Goal: Information Seeking & Learning: Learn about a topic

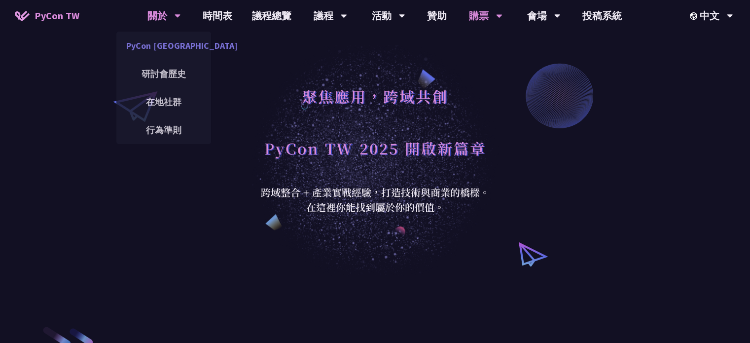
click at [168, 43] on link "PyCon [GEOGRAPHIC_DATA]" at bounding box center [163, 45] width 95 height 23
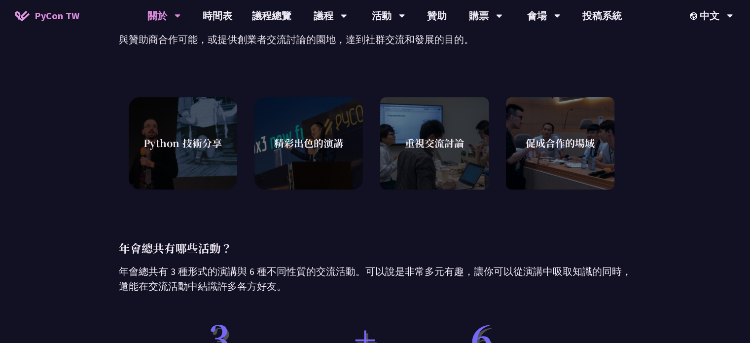
scroll to position [276, 0]
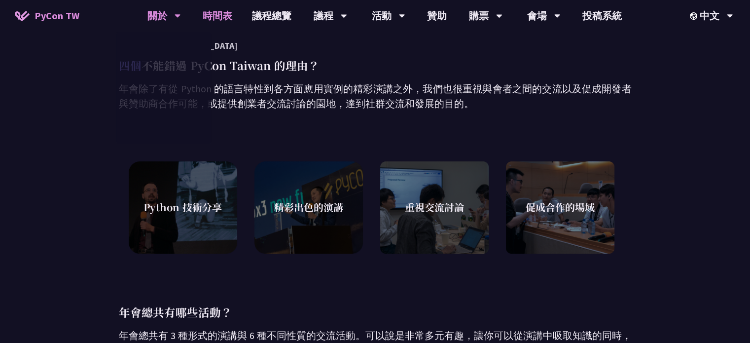
drag, startPoint x: 208, startPoint y: 12, endPoint x: 215, endPoint y: 23, distance: 12.9
click at [209, 12] on link "時間表" at bounding box center [217, 16] width 49 height 32
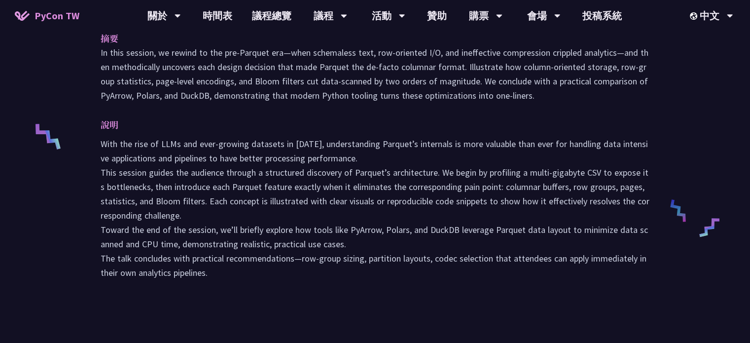
scroll to position [197, 0]
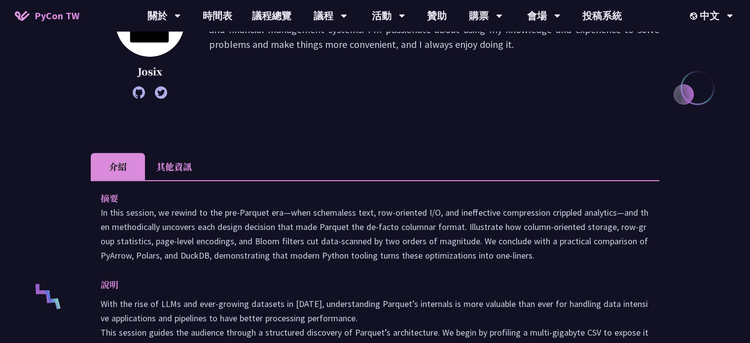
click at [174, 167] on li "其他資訊" at bounding box center [174, 166] width 58 height 27
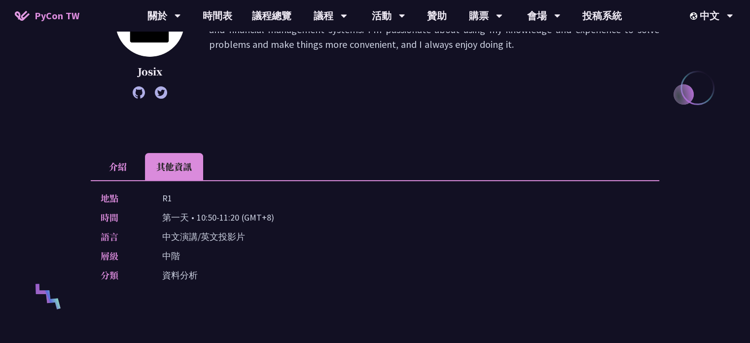
click at [107, 167] on li "介紹" at bounding box center [118, 166] width 54 height 27
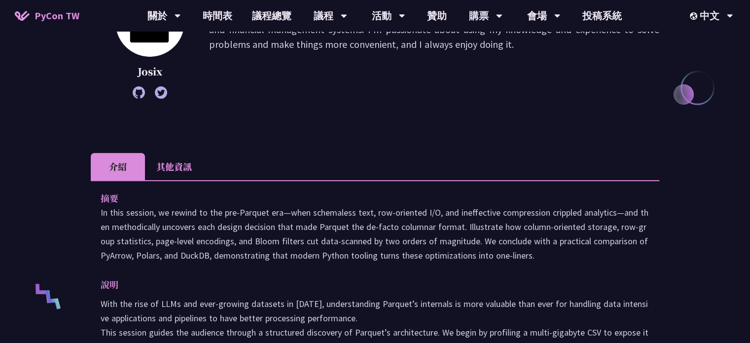
click at [169, 163] on li "其他資訊" at bounding box center [174, 166] width 58 height 27
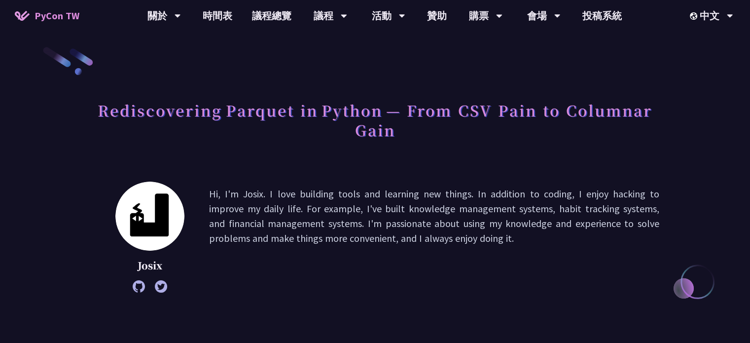
scroll to position [0, 0]
